Goal: Information Seeking & Learning: Learn about a topic

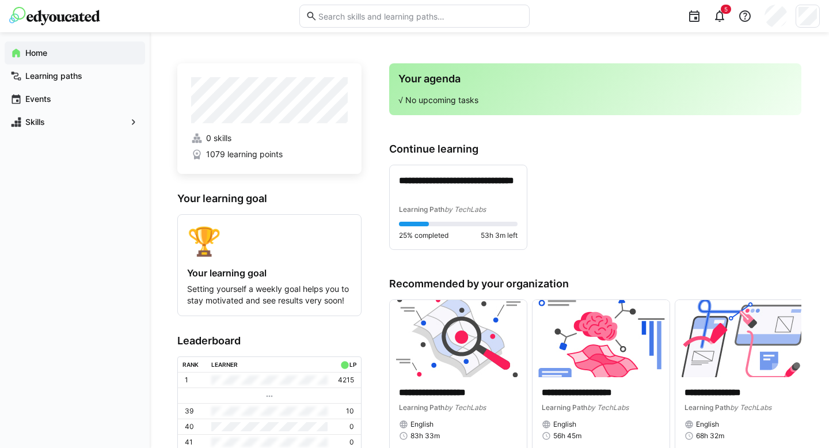
click at [278, 131] on app-home-profile "0 skills 1079 learning points" at bounding box center [269, 118] width 184 height 111
click at [477, 177] on p "**********" at bounding box center [458, 188] width 119 height 26
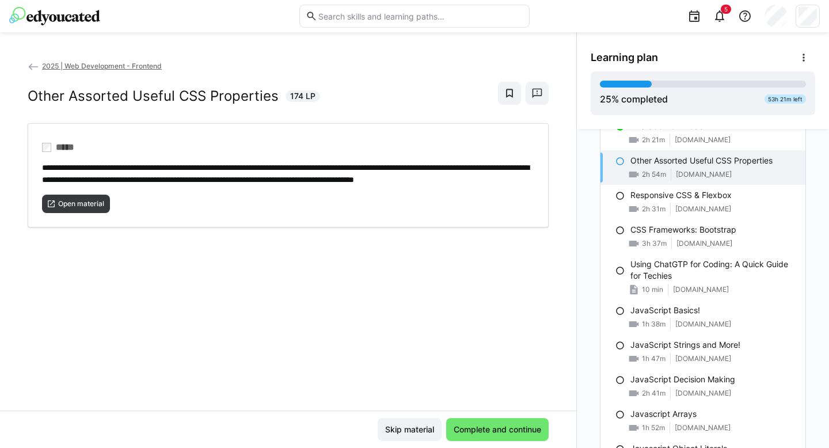
scroll to position [343, 0]
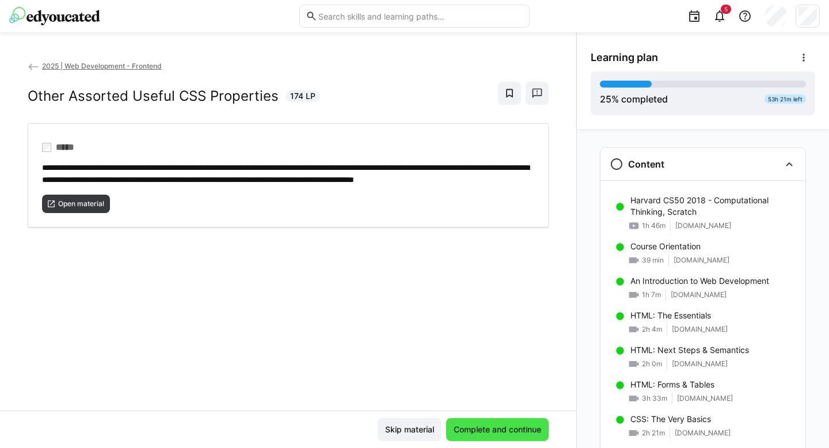
click at [499, 421] on span "Complete and continue" at bounding box center [497, 429] width 103 height 23
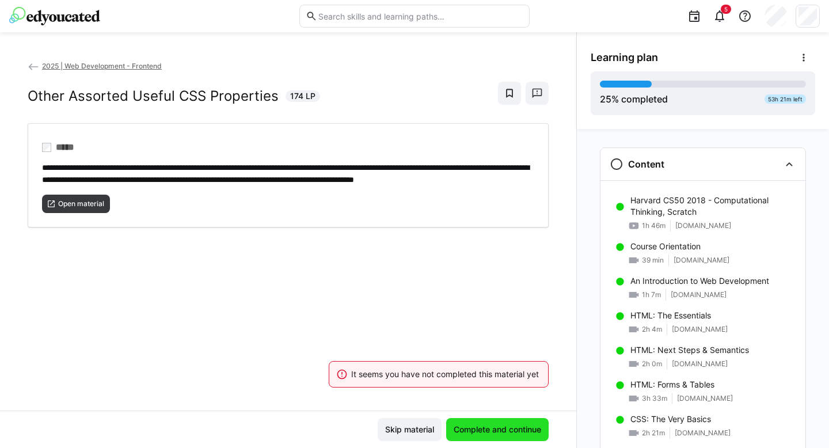
click at [493, 429] on span "Complete and continue" at bounding box center [497, 430] width 91 height 12
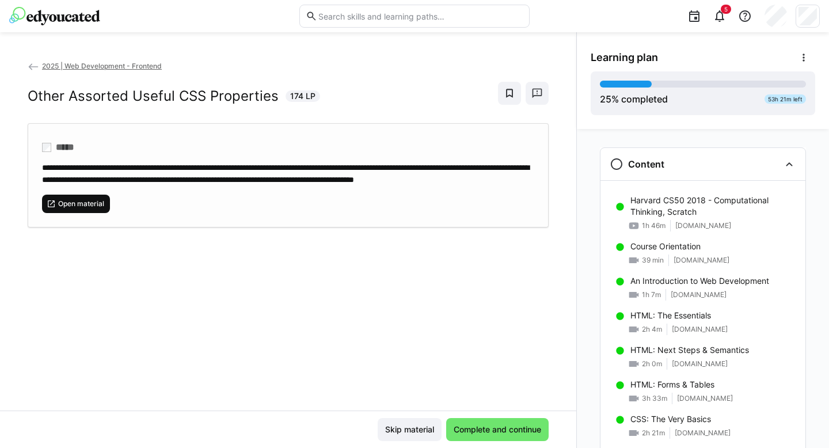
click at [73, 208] on span "Open material" at bounding box center [76, 204] width 68 height 18
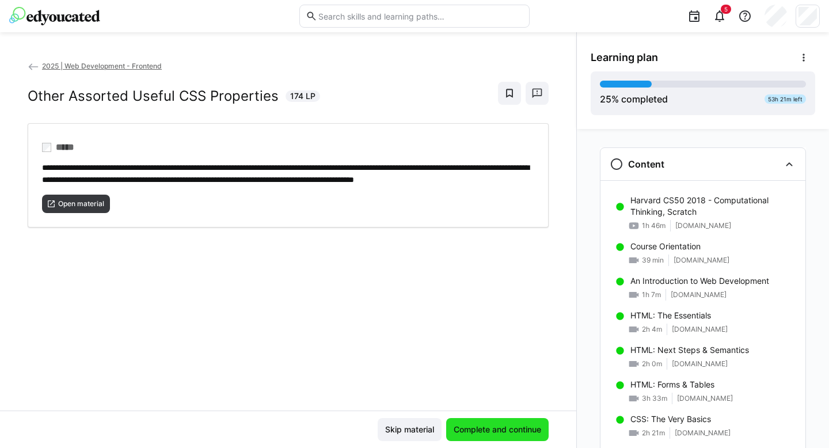
click at [460, 426] on span "Complete and continue" at bounding box center [497, 430] width 91 height 12
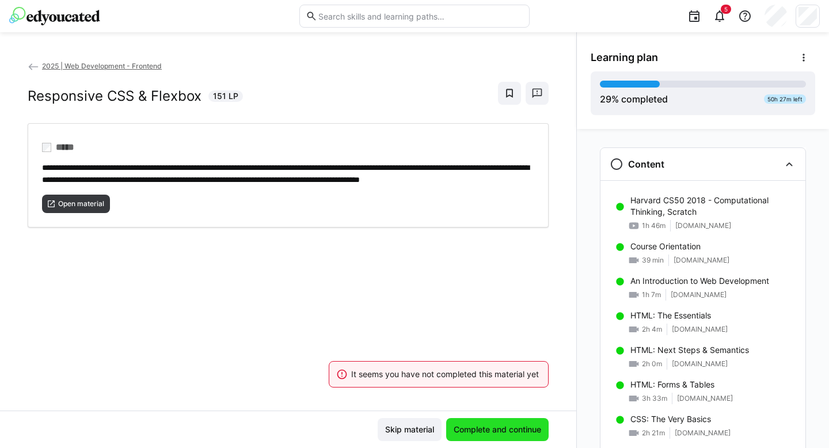
click at [460, 426] on span "Complete and continue" at bounding box center [497, 430] width 91 height 12
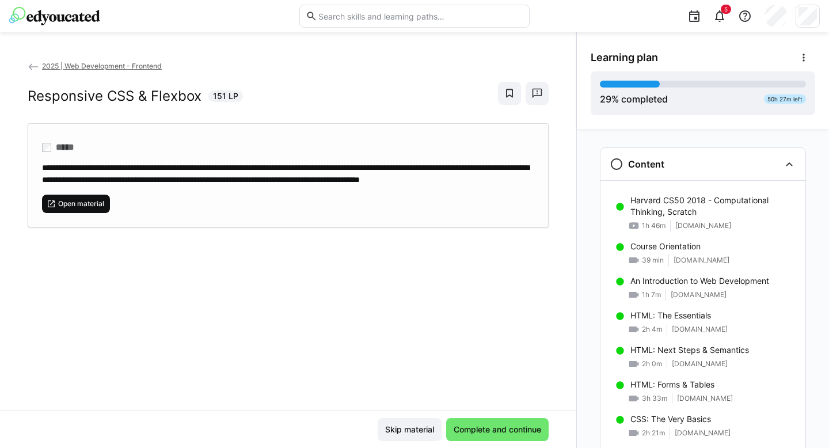
click at [77, 209] on span "Open material" at bounding box center [81, 203] width 48 height 9
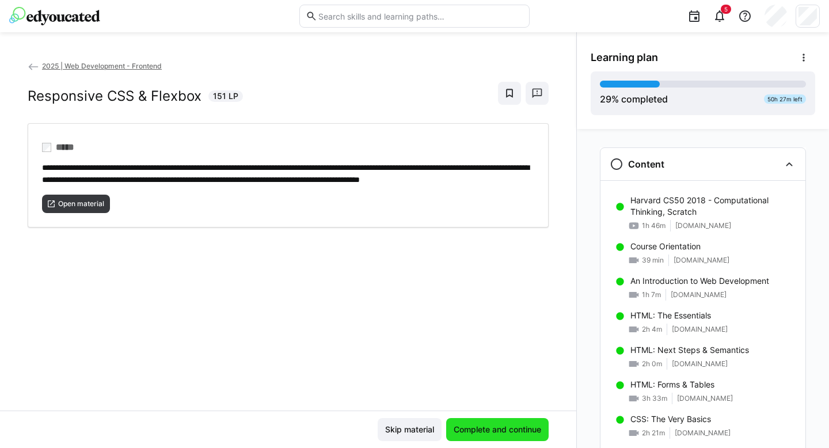
click at [487, 425] on span "Complete and continue" at bounding box center [497, 430] width 91 height 12
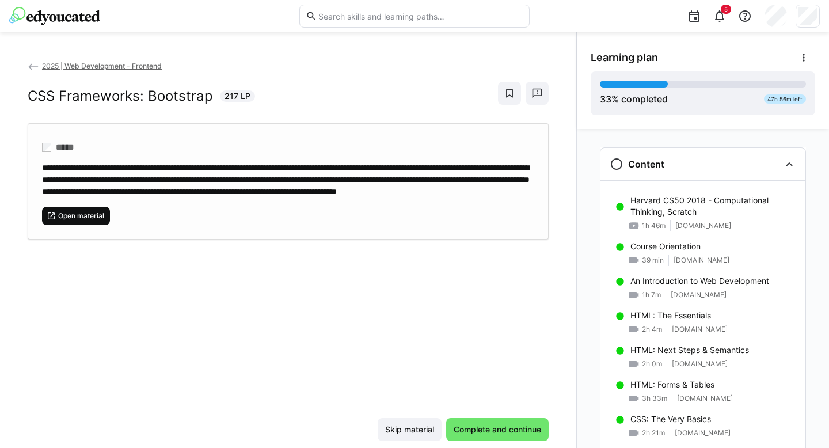
click at [63, 221] on span "Open material" at bounding box center [81, 215] width 48 height 9
click at [495, 430] on span "Complete and continue" at bounding box center [497, 430] width 91 height 12
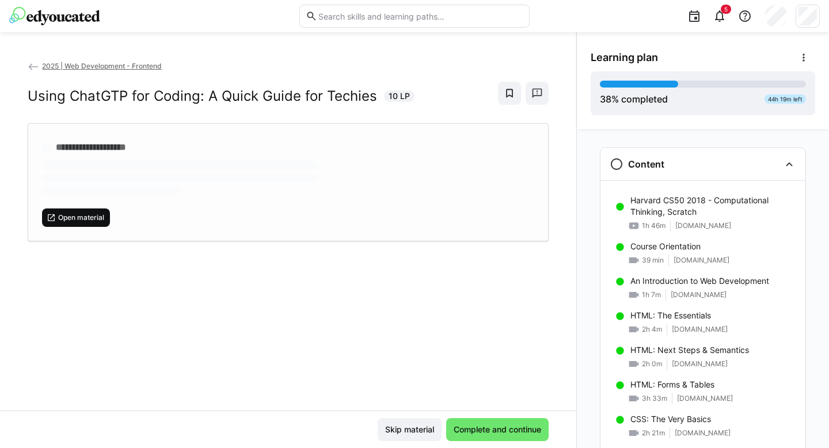
click at [74, 218] on span "Open material" at bounding box center [81, 217] width 48 height 9
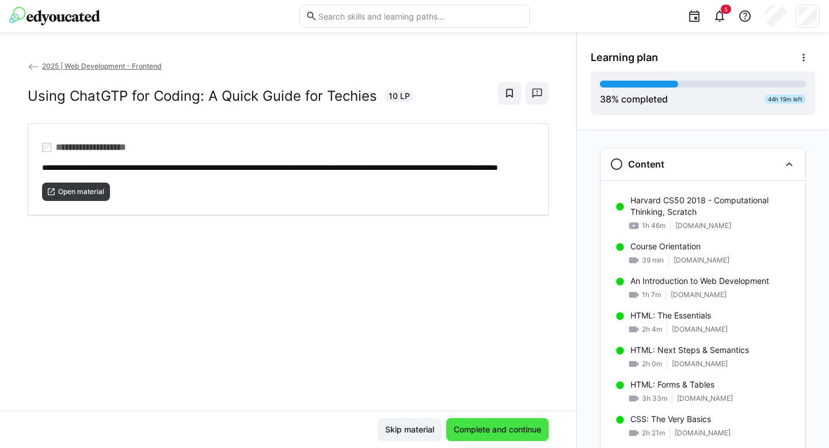
click at [489, 424] on span "Complete and continue" at bounding box center [497, 430] width 91 height 12
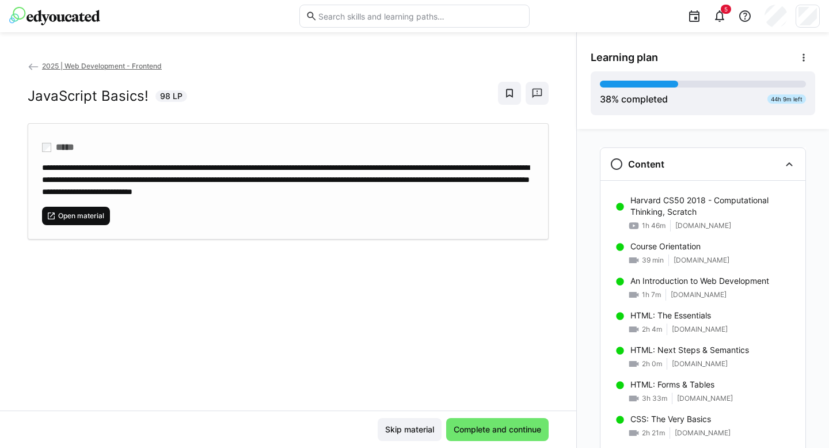
click at [60, 218] on span "Open material" at bounding box center [81, 215] width 48 height 9
click at [475, 418] on span "Complete and continue" at bounding box center [497, 429] width 103 height 23
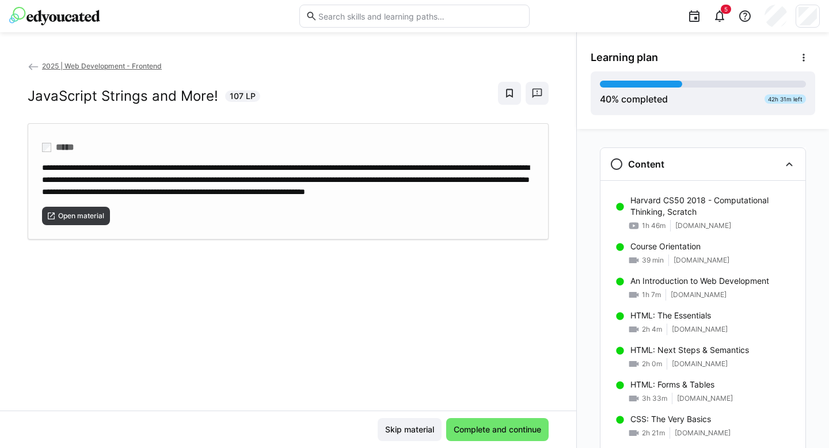
click at [89, 215] on div "Open material" at bounding box center [288, 212] width 493 height 28
click at [502, 414] on div "Skip material Complete and continue" at bounding box center [288, 429] width 577 height 37
click at [491, 428] on span "Complete and continue" at bounding box center [497, 430] width 91 height 12
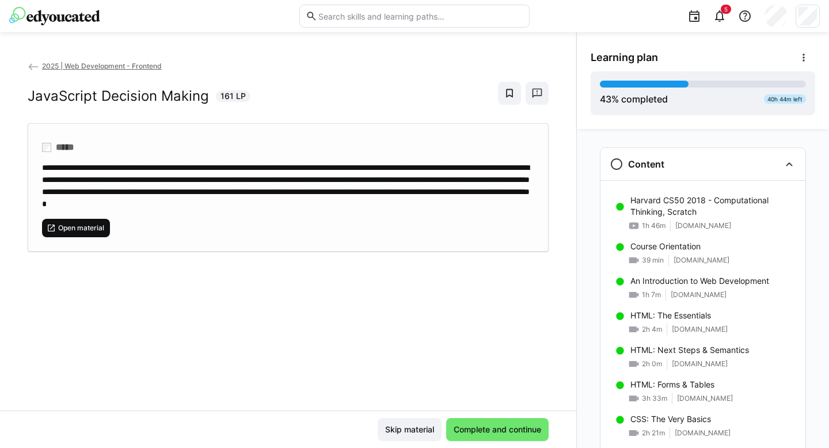
click at [67, 233] on span "Open material" at bounding box center [81, 228] width 48 height 9
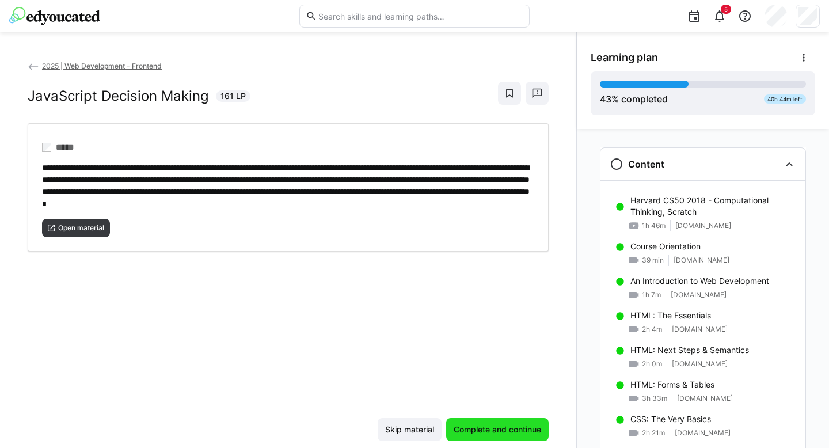
click at [487, 433] on span "Complete and continue" at bounding box center [497, 430] width 91 height 12
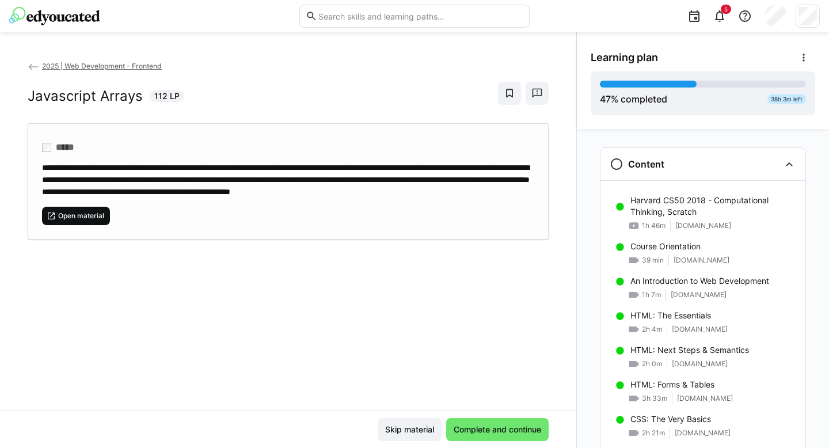
click at [88, 221] on span "Open material" at bounding box center [81, 215] width 48 height 9
click at [505, 434] on span "Complete and continue" at bounding box center [497, 430] width 91 height 12
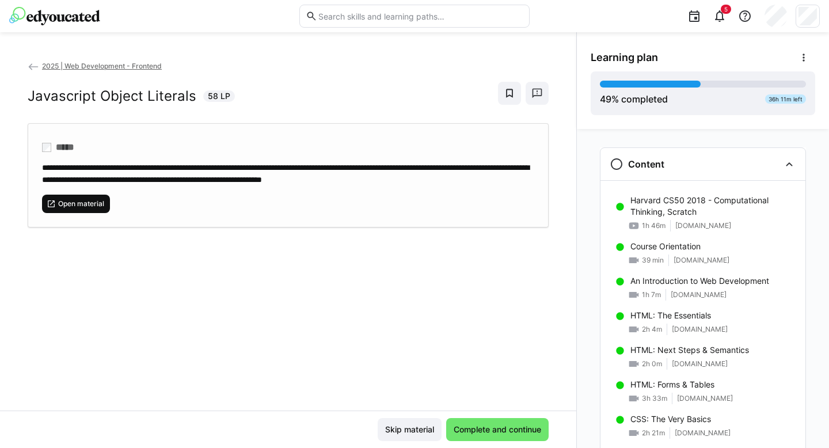
click at [61, 206] on span "Open material" at bounding box center [81, 203] width 48 height 9
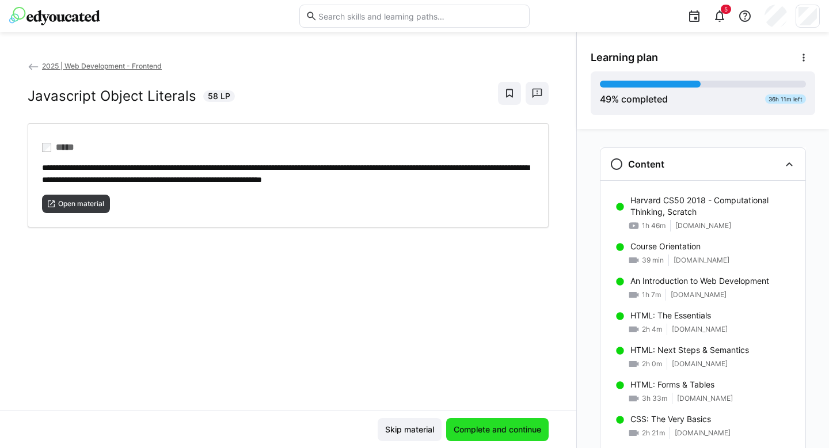
click at [484, 434] on span "Complete and continue" at bounding box center [497, 430] width 91 height 12
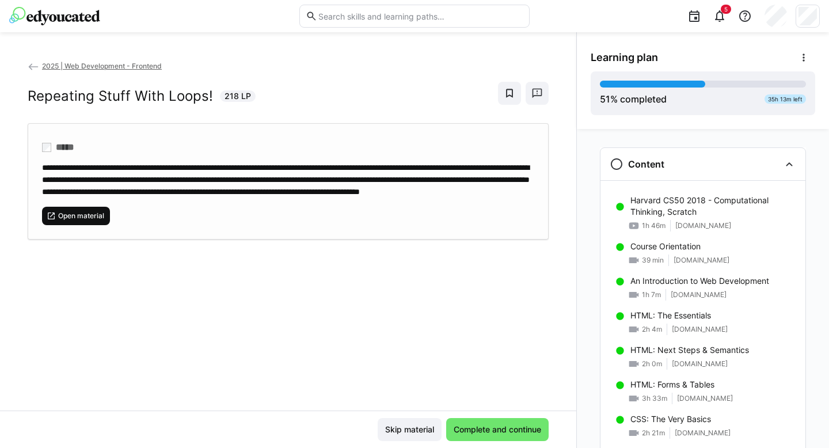
click at [48, 219] on span "Open material" at bounding box center [76, 216] width 68 height 18
click at [493, 422] on span "Complete and continue" at bounding box center [497, 429] width 103 height 23
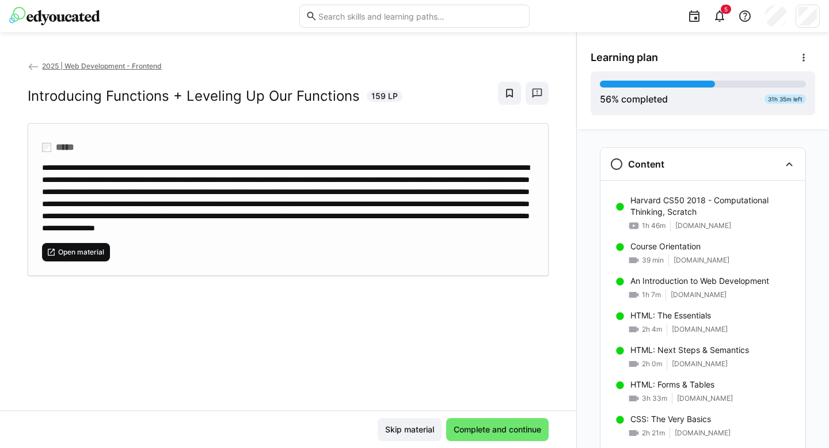
click at [94, 257] on span "Open material" at bounding box center [81, 252] width 48 height 9
click at [480, 425] on span "Complete and continue" at bounding box center [497, 430] width 91 height 12
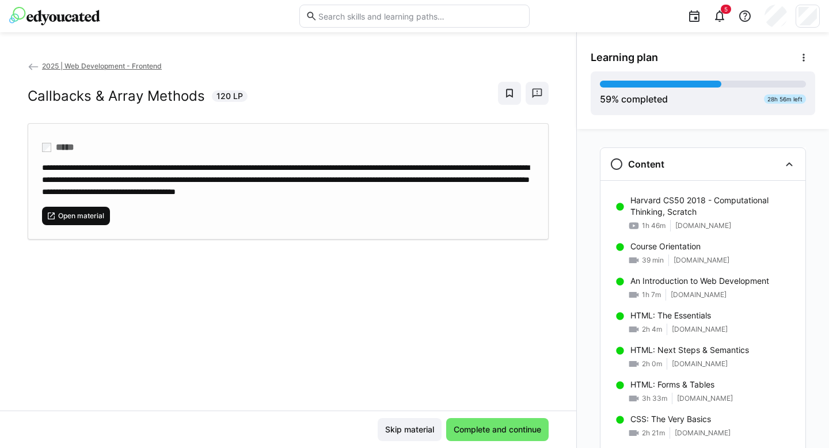
click at [82, 221] on span "Open material" at bounding box center [81, 215] width 48 height 9
click at [490, 431] on span "Complete and continue" at bounding box center [497, 430] width 91 height 12
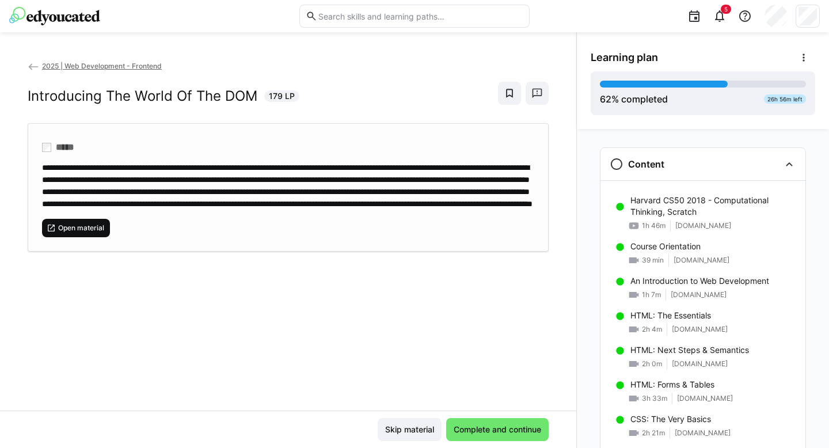
click at [74, 233] on span "Open material" at bounding box center [81, 228] width 48 height 9
click at [512, 437] on span "Complete and continue" at bounding box center [497, 429] width 103 height 23
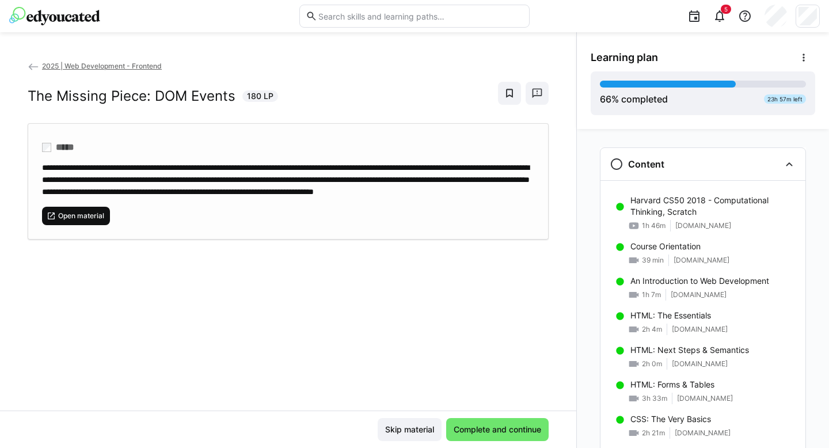
click at [81, 219] on span "Open material" at bounding box center [76, 216] width 68 height 18
click at [69, 225] on span "Open material" at bounding box center [76, 216] width 68 height 18
click at [480, 434] on span "Complete and continue" at bounding box center [497, 430] width 91 height 12
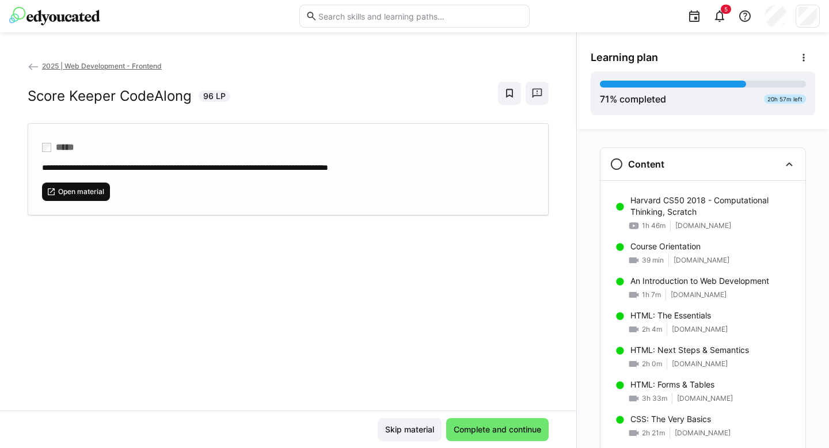
click at [83, 192] on span "Open material" at bounding box center [81, 191] width 48 height 9
click at [494, 439] on span "Complete and continue" at bounding box center [497, 429] width 103 height 23
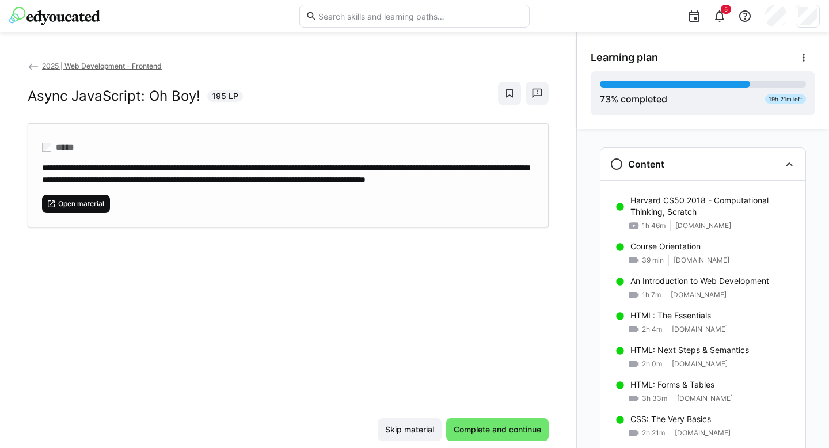
click at [92, 209] on span "Open material" at bounding box center [81, 203] width 48 height 9
click at [488, 432] on span "Complete and continue" at bounding box center [497, 430] width 91 height 12
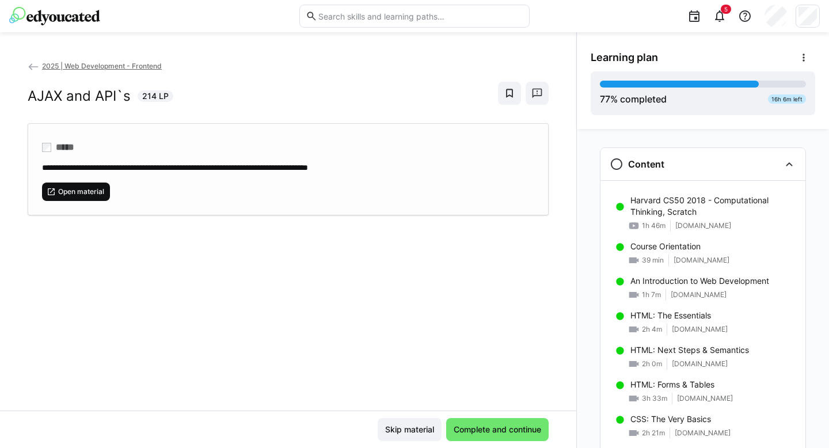
click at [79, 187] on span "Open material" at bounding box center [81, 191] width 48 height 9
click at [70, 192] on span "Open material" at bounding box center [81, 191] width 48 height 9
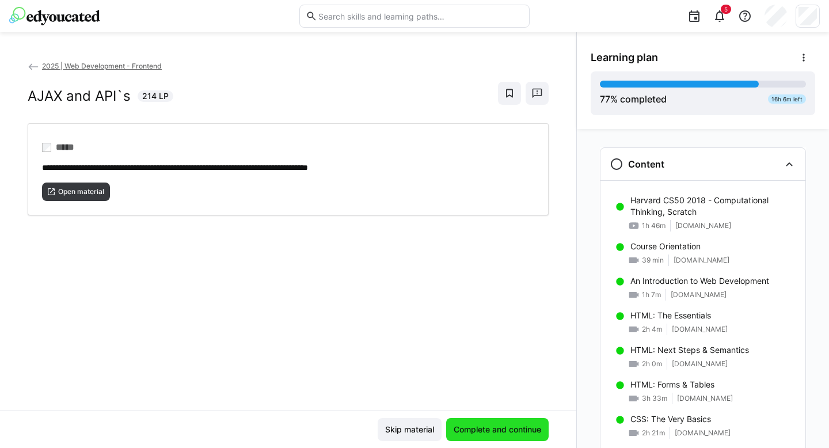
click at [480, 435] on span "Complete and continue" at bounding box center [497, 429] width 103 height 23
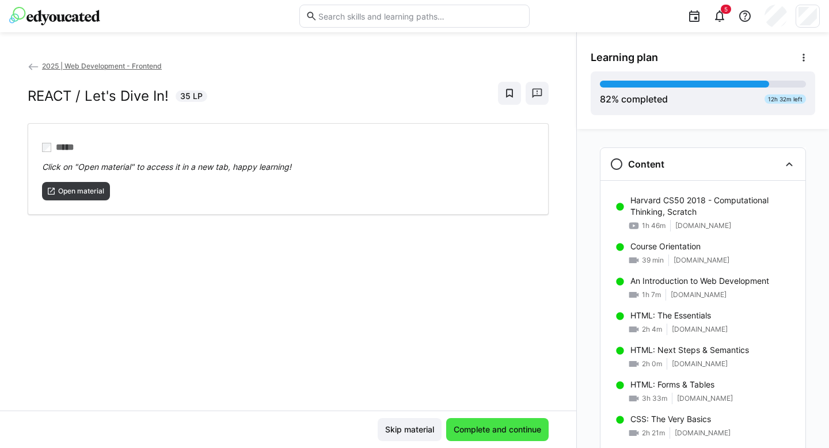
click at [490, 430] on span "Complete and continue" at bounding box center [497, 430] width 91 height 12
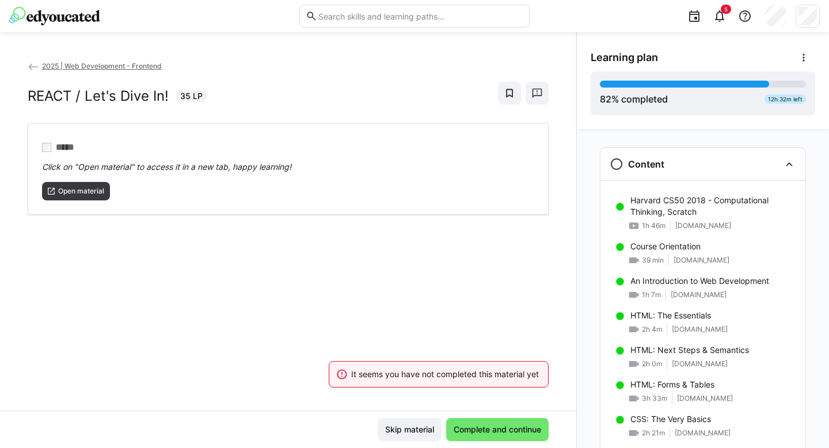
click at [418, 303] on div "2025 | Web Development - Frontend REACT / Let's Dive In! 35 LP ***** Click on "…" at bounding box center [288, 235] width 577 height 351
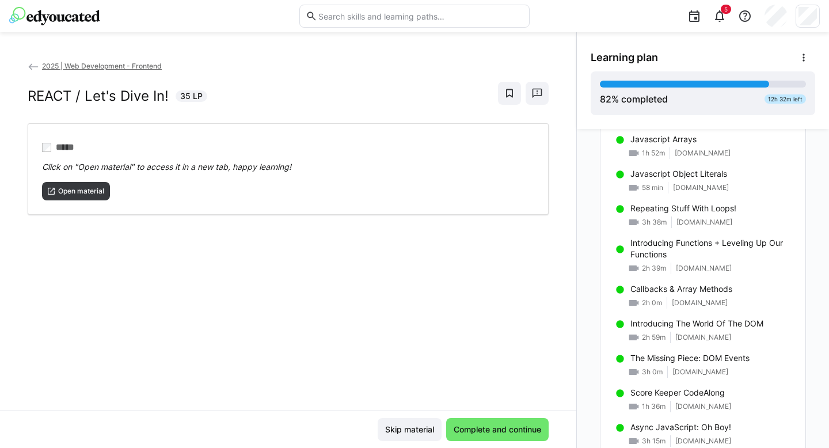
scroll to position [649, 0]
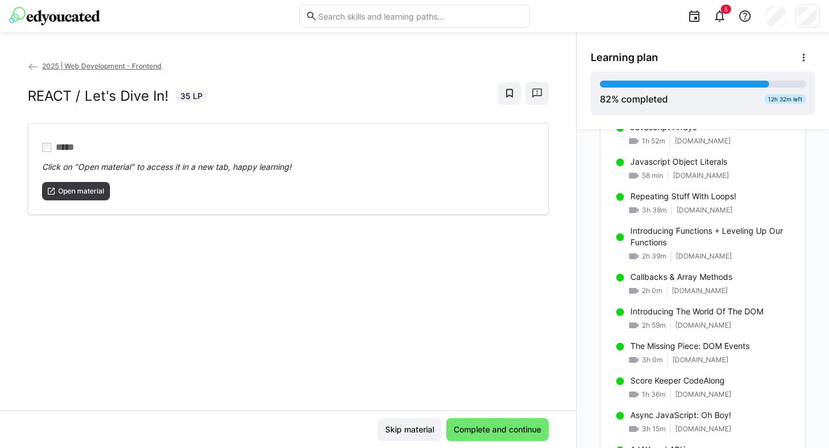
click at [420, 327] on div "2025 | Web Development - Frontend REACT / Let's Dive In! 35 LP ***** Click on "…" at bounding box center [288, 235] width 577 height 351
